Goal: Find specific page/section: Find specific page/section

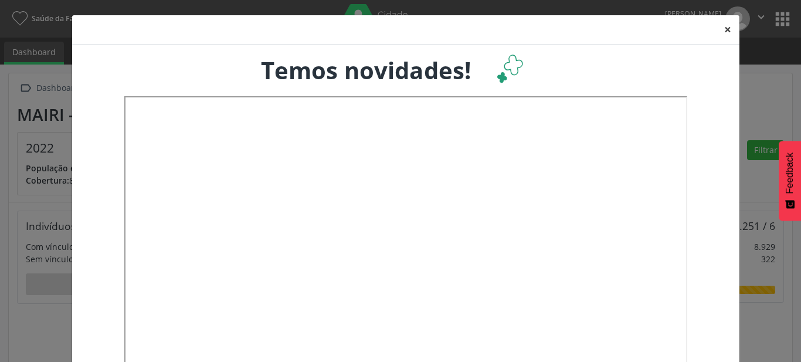
drag, startPoint x: 722, startPoint y: 28, endPoint x: 613, endPoint y: 74, distance: 118.5
click at [722, 29] on button "×" at bounding box center [727, 29] width 23 height 29
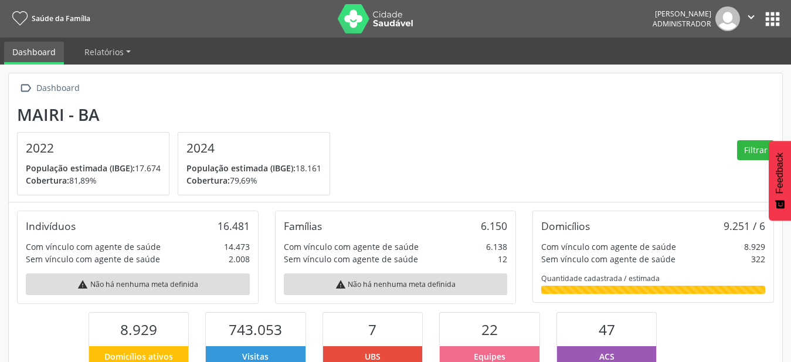
scroll to position [195, 258]
click at [769, 19] on button "apps" at bounding box center [772, 19] width 21 height 21
click at [769, 18] on button "apps" at bounding box center [772, 19] width 21 height 21
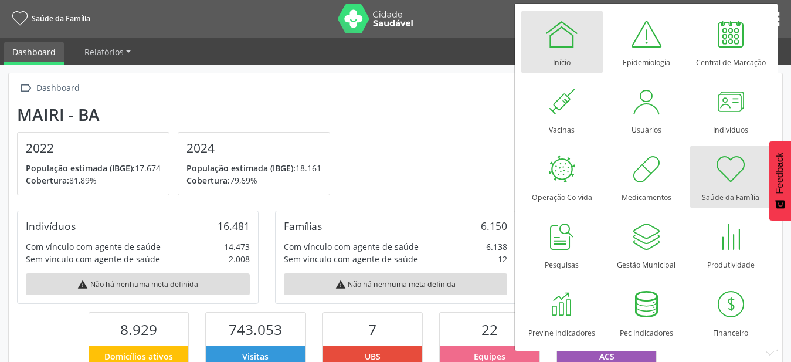
click at [575, 32] on div at bounding box center [561, 33] width 35 height 35
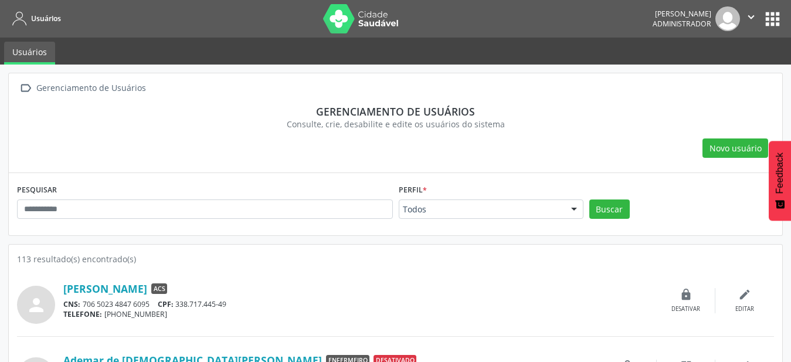
click at [575, 212] on div at bounding box center [574, 210] width 18 height 20
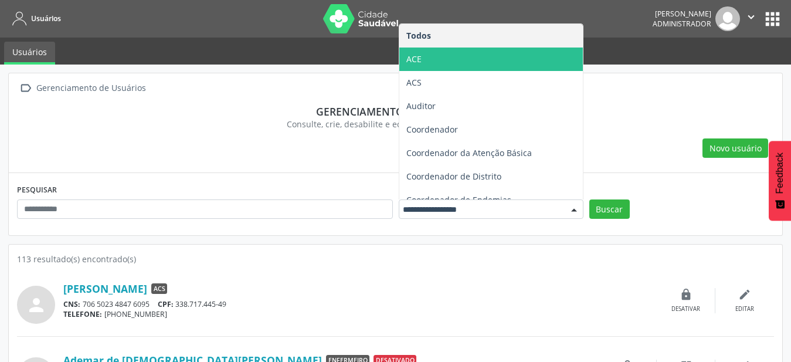
click at [545, 57] on span "ACE" at bounding box center [491, 58] width 184 height 23
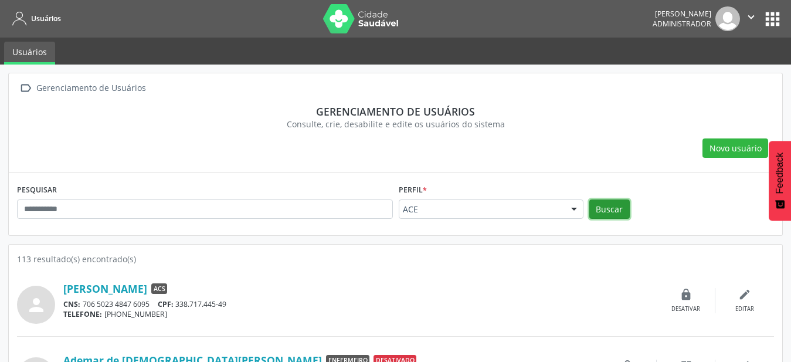
click at [620, 208] on button "Buscar" at bounding box center [609, 209] width 40 height 20
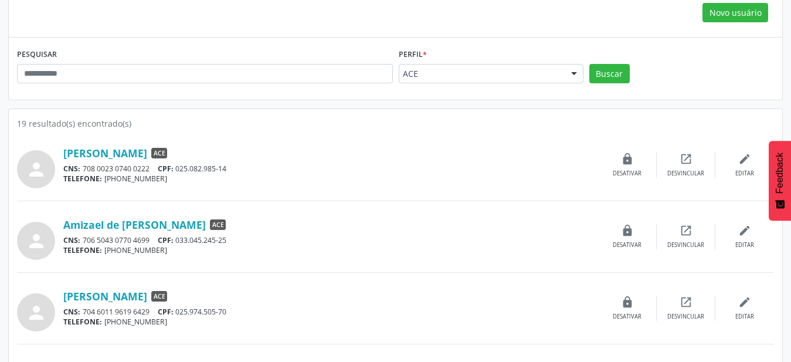
scroll to position [179, 0]
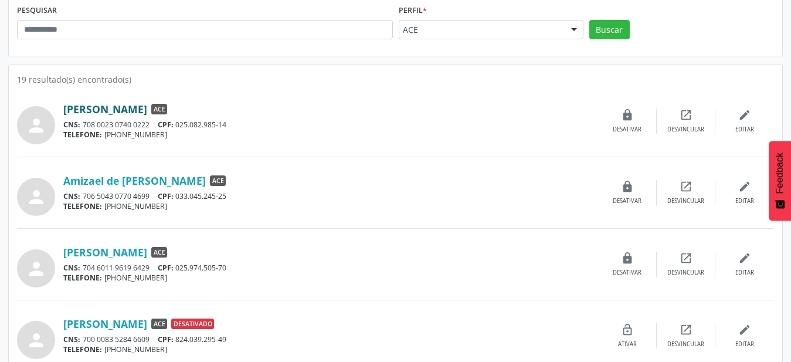
click at [111, 107] on link "[PERSON_NAME]" at bounding box center [105, 109] width 84 height 13
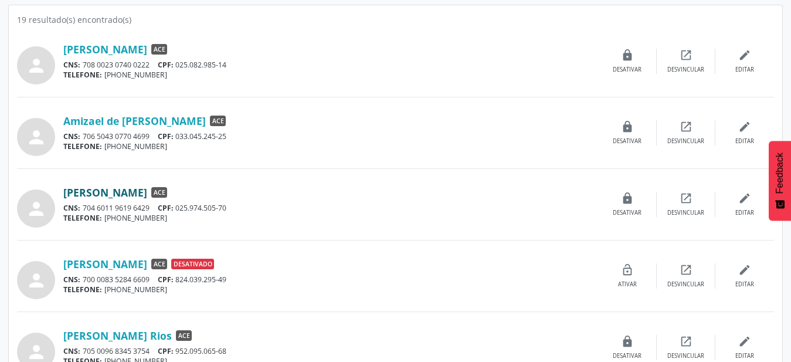
click at [147, 194] on link "[PERSON_NAME]" at bounding box center [105, 192] width 84 height 13
